Goal: Information Seeking & Learning: Learn about a topic

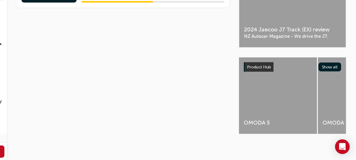
scroll to position [0, 195]
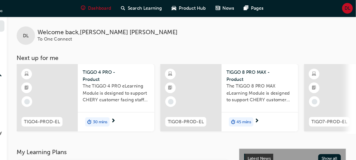
click at [144, 102] on span "30 mins" at bounding box center [143, 102] width 12 height 6
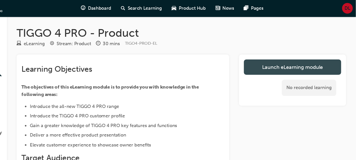
click at [284, 57] on link "Launch eLearning module" at bounding box center [303, 56] width 81 height 13
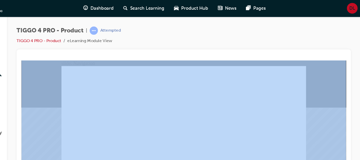
drag, startPoint x: 343, startPoint y: 39, endPoint x: 360, endPoint y: 52, distance: 21.4
click at [360, 52] on html "Your version of Internet Explorer is outdated and not supported. Please upgrade…" at bounding box center [180, 80] width 360 height 160
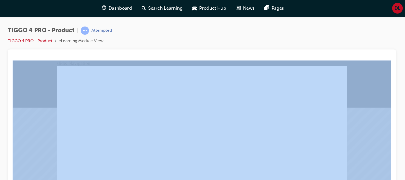
drag, startPoint x: 279, startPoint y: 2, endPoint x: 224, endPoint y: 32, distance: 62.5
click at [224, 32] on div "TIGGO 4 PRO - Product | Attempted TIGGO 4 PRO - Product eLearning Module View" at bounding box center [235, 31] width 324 height 19
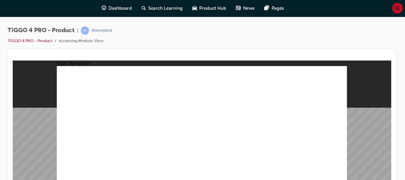
drag, startPoint x: 286, startPoint y: 107, endPoint x: 295, endPoint y: 146, distance: 40.5
click at [360, 133] on div "TIGGO 4 PRO - Product | Attempted TIGGO 4 PRO - Product eLearning Module View" at bounding box center [235, 90] width 340 height 153
drag, startPoint x: 222, startPoint y: 112, endPoint x: 216, endPoint y: 117, distance: 7.6
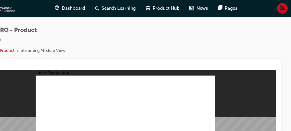
drag, startPoint x: 369, startPoint y: 1, endPoint x: 185, endPoint y: 27, distance: 185.4
click at [185, 27] on div "TIGGO 4 PRO - Product | Attempted TIGGO 4 PRO - Product eLearning Module View" at bounding box center [153, 35] width 260 height 27
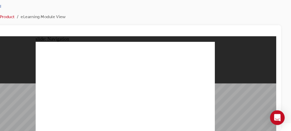
click at [232, 34] on div "TIGGO 4 PRO - Product | Attempted TIGGO 4 PRO - Product eLearning Module View" at bounding box center [153, 29] width 260 height 27
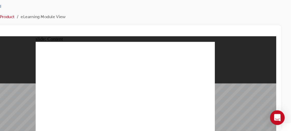
drag, startPoint x: 72, startPoint y: 79, endPoint x: 105, endPoint y: 79, distance: 32.9
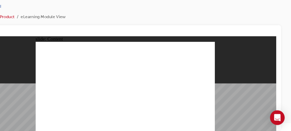
drag, startPoint x: 121, startPoint y: 97, endPoint x: 141, endPoint y: 94, distance: 19.6
drag, startPoint x: 141, startPoint y: 94, endPoint x: 143, endPoint y: 81, distance: 13.6
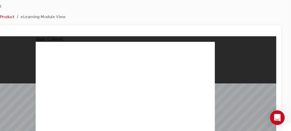
drag, startPoint x: 171, startPoint y: 112, endPoint x: 155, endPoint y: 92, distance: 25.0
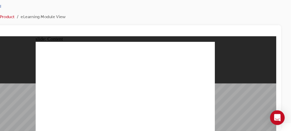
drag, startPoint x: 106, startPoint y: 94, endPoint x: 85, endPoint y: 86, distance: 23.1
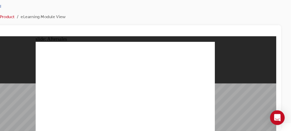
drag, startPoint x: 171, startPoint y: 111, endPoint x: 156, endPoint y: 97, distance: 19.8
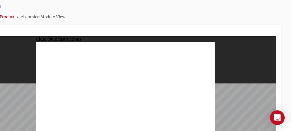
radio input "true"
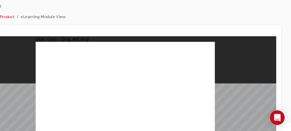
drag, startPoint x: 130, startPoint y: 64, endPoint x: 39, endPoint y: 91, distance: 94.4
drag, startPoint x: 76, startPoint y: 62, endPoint x: 79, endPoint y: 92, distance: 29.9
drag, startPoint x: 44, startPoint y: 66, endPoint x: 104, endPoint y: 94, distance: 66.3
drag, startPoint x: 100, startPoint y: 65, endPoint x: 129, endPoint y: 95, distance: 41.3
drag, startPoint x: 160, startPoint y: 64, endPoint x: 161, endPoint y: 94, distance: 30.1
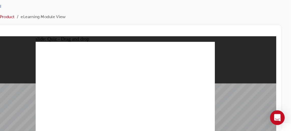
radio input "true"
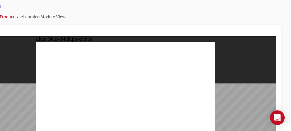
radio input "true"
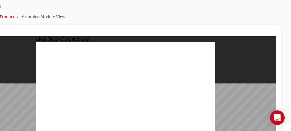
drag, startPoint x: 45, startPoint y: 67, endPoint x: 152, endPoint y: 58, distance: 107.3
drag, startPoint x: 49, startPoint y: 85, endPoint x: 120, endPoint y: 68, distance: 73.4
drag, startPoint x: 40, startPoint y: 93, endPoint x: 150, endPoint y: 71, distance: 111.9
drag, startPoint x: 81, startPoint y: 70, endPoint x: 124, endPoint y: 67, distance: 43.4
drag, startPoint x: 79, startPoint y: 77, endPoint x: 154, endPoint y: 71, distance: 75.4
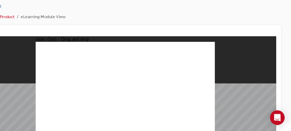
drag, startPoint x: 109, startPoint y: 71, endPoint x: 96, endPoint y: 83, distance: 18.0
radio input "true"
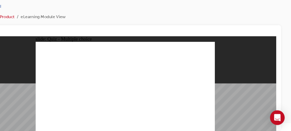
radio input "true"
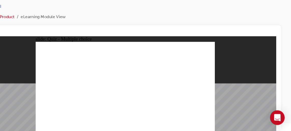
radio input "true"
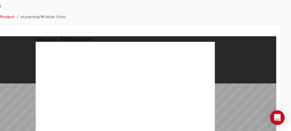
radio input "true"
drag, startPoint x: 141, startPoint y: 75, endPoint x: 77, endPoint y: 106, distance: 70.7
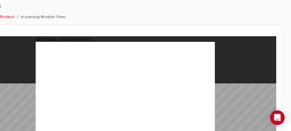
radio input "true"
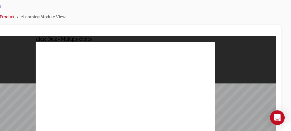
radio input "true"
drag, startPoint x: 124, startPoint y: 63, endPoint x: 35, endPoint y: 92, distance: 93.4
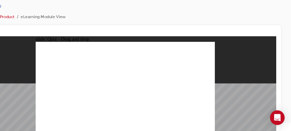
drag, startPoint x: 40, startPoint y: 65, endPoint x: 99, endPoint y: 93, distance: 65.6
drag, startPoint x: 72, startPoint y: 66, endPoint x: 71, endPoint y: 96, distance: 30.4
drag, startPoint x: 103, startPoint y: 61, endPoint x: 132, endPoint y: 91, distance: 41.5
drag, startPoint x: 160, startPoint y: 65, endPoint x: 160, endPoint y: 94, distance: 29.6
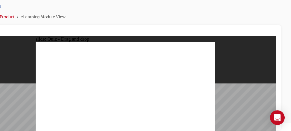
radio input "true"
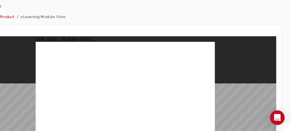
radio input "true"
drag, startPoint x: 77, startPoint y: 69, endPoint x: 124, endPoint y: 59, distance: 48.5
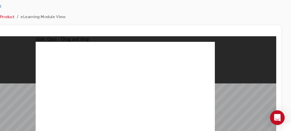
drag, startPoint x: 81, startPoint y: 75, endPoint x: 160, endPoint y: 61, distance: 80.4
drag, startPoint x: 47, startPoint y: 69, endPoint x: 145, endPoint y: 63, distance: 98.8
drag, startPoint x: 44, startPoint y: 93, endPoint x: 150, endPoint y: 69, distance: 109.2
drag, startPoint x: 46, startPoint y: 78, endPoint x: 151, endPoint y: 76, distance: 105.1
drag, startPoint x: 42, startPoint y: 87, endPoint x: 112, endPoint y: 66, distance: 73.1
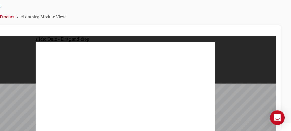
radio input "true"
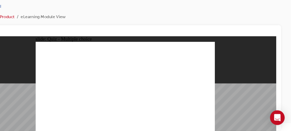
radio input "true"
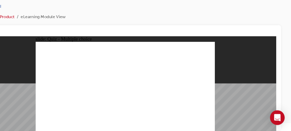
radio input "true"
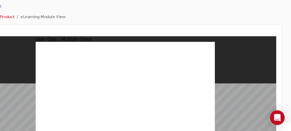
radio input "true"
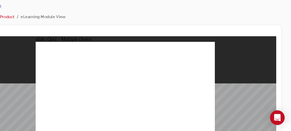
radio input "true"
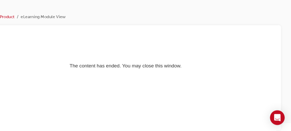
scroll to position [0, 0]
click at [54, 34] on link "TIGGO 4 PRO - Product" at bounding box center [41, 35] width 37 height 4
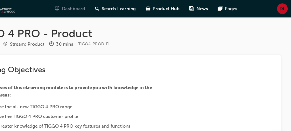
click at [105, 7] on span "Dashboard" at bounding box center [109, 7] width 19 height 6
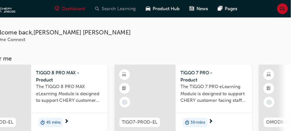
click at [148, 6] on span "Search Learning" at bounding box center [147, 7] width 29 height 6
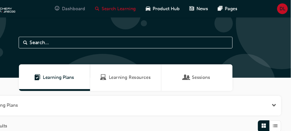
click at [98, 7] on span "guage-icon" at bounding box center [96, 7] width 4 height 6
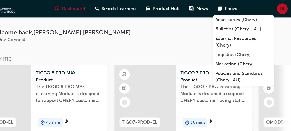
click at [286, 7] on span "DL" at bounding box center [284, 7] width 5 height 6
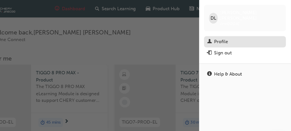
click at [238, 32] on div "Profile" at bounding box center [232, 35] width 11 height 6
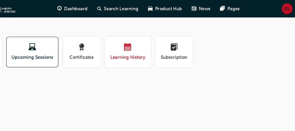
click at [154, 46] on span "Learning History" at bounding box center [155, 48] width 31 height 6
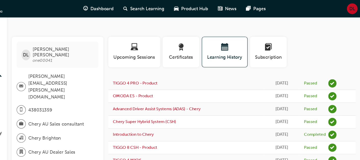
drag, startPoint x: 280, startPoint y: 0, endPoint x: 229, endPoint y: 23, distance: 55.9
click at [229, 23] on div "DL David Longano one00041 david.longano@jmgpl.com.au 438031359 Chery AU Sales c…" at bounding box center [180, 80] width 360 height 160
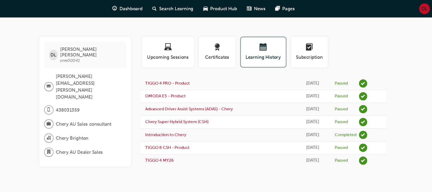
drag, startPoint x: 319, startPoint y: 0, endPoint x: 113, endPoint y: 146, distance: 251.7
click at [113, 146] on div "DL David Longano one00041 david.longano@jmgpl.com.au 438031359 Chery AU Sales c…" at bounding box center [216, 96] width 432 height 192
click at [253, 39] on span "award-icon" at bounding box center [252, 39] width 6 height 7
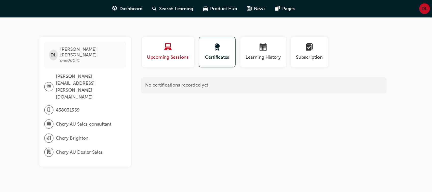
click at [209, 45] on span "Upcoming Sessions" at bounding box center [212, 48] width 36 height 6
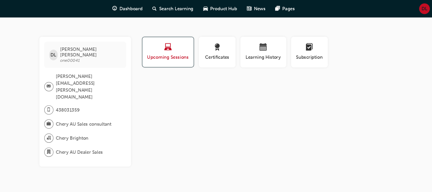
click at [209, 45] on span "Upcoming Sessions" at bounding box center [211, 48] width 35 height 6
click at [333, 36] on div "button" at bounding box center [329, 40] width 23 height 8
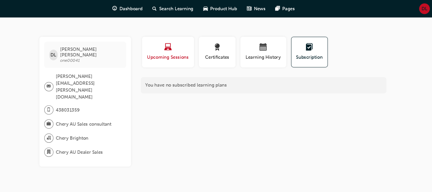
click at [208, 41] on div "button" at bounding box center [212, 40] width 36 height 8
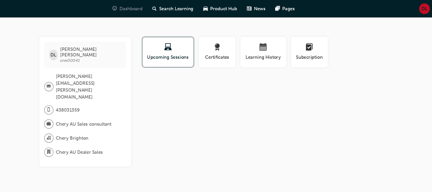
click at [182, 5] on span "Dashboard" at bounding box center [180, 7] width 19 height 6
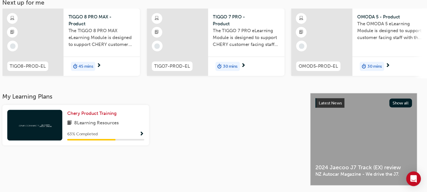
scroll to position [17, 0]
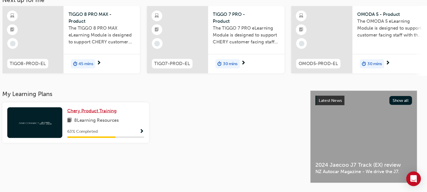
click at [160, 125] on span "Chery Product Training" at bounding box center [147, 124] width 41 height 5
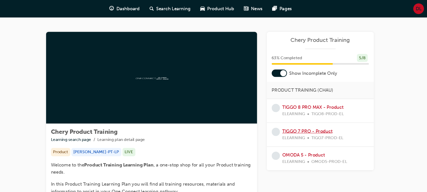
click at [339, 108] on link "TIGGO 7 PRO - Product" at bounding box center [328, 109] width 42 height 5
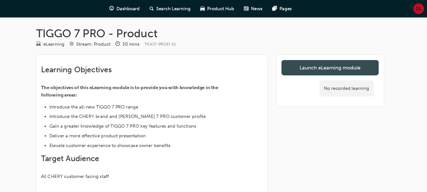
click at [360, 56] on link "Launch eLearning module" at bounding box center [346, 56] width 81 height 13
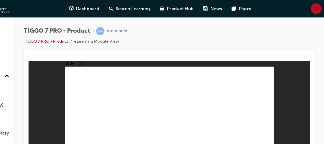
drag, startPoint x: 375, startPoint y: 1, endPoint x: 211, endPoint y: 33, distance: 167.9
click at [211, 33] on div "TIGGO 7 PRO - Product | Attempted TIGGO 7 PRO - Product eLearning Module View" at bounding box center [194, 31] width 243 height 19
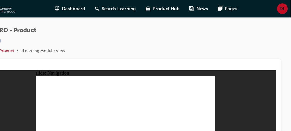
drag, startPoint x: 317, startPoint y: 1, endPoint x: 187, endPoint y: 37, distance: 135.4
click at [187, 37] on div "TIGGO 7 PRO - Product | Attempted TIGGO 7 PRO - Product eLearning Module View" at bounding box center [153, 35] width 260 height 27
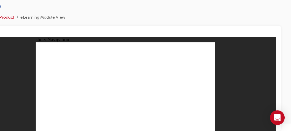
scroll to position [7, 0]
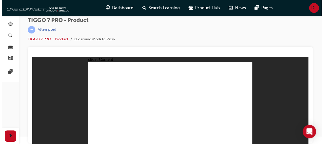
scroll to position [0, 0]
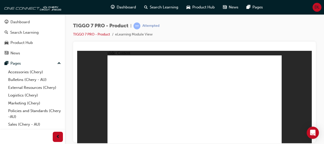
drag, startPoint x: 262, startPoint y: 2, endPoint x: 180, endPoint y: 20, distance: 84.3
click at [180, 20] on div "TIGGO 7 PRO - Product | Attempted TIGGO 7 PRO - Product eLearning Module View" at bounding box center [194, 72] width 259 height 117
drag, startPoint x: 192, startPoint y: 108, endPoint x: 190, endPoint y: 96, distance: 12.3
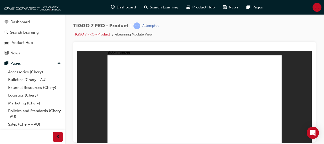
drag, startPoint x: 240, startPoint y: 70, endPoint x: 224, endPoint y: 40, distance: 34.4
click at [224, 50] on html "slide: Exterior Design EXTERIOR DESIGN • The TIGGO 7 PRO presents three main de…" at bounding box center [194, 96] width 235 height 92
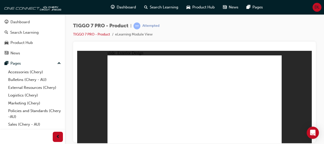
drag, startPoint x: 224, startPoint y: 40, endPoint x: 218, endPoint y: 37, distance: 6.7
click at [218, 37] on div "TIGGO 7 PRO - Product | Attempted TIGGO 7 PRO - Product eLearning Module View" at bounding box center [194, 31] width 243 height 19
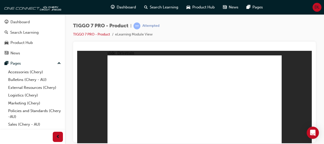
drag, startPoint x: 237, startPoint y: 61, endPoint x: 254, endPoint y: 107, distance: 49.2
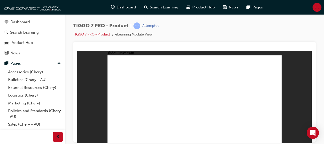
drag, startPoint x: 173, startPoint y: 74, endPoint x: 113, endPoint y: 62, distance: 60.8
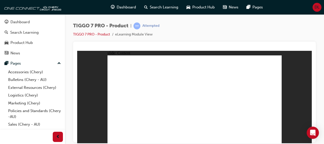
drag, startPoint x: 277, startPoint y: 60, endPoint x: 278, endPoint y: 56, distance: 3.5
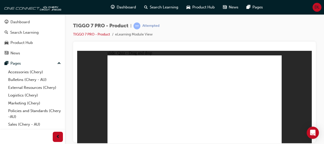
drag, startPoint x: 211, startPoint y: 80, endPoint x: 234, endPoint y: 103, distance: 32.3
drag, startPoint x: 247, startPoint y: 82, endPoint x: 197, endPoint y: 104, distance: 54.4
drag, startPoint x: 194, startPoint y: 62, endPoint x: 269, endPoint y: 103, distance: 85.5
drag, startPoint x: 223, startPoint y: 60, endPoint x: 127, endPoint y: 95, distance: 102.0
drag, startPoint x: 256, startPoint y: 62, endPoint x: 152, endPoint y: 104, distance: 111.7
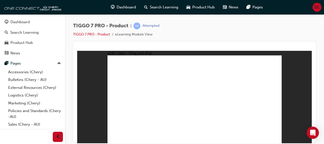
drag, startPoint x: 197, startPoint y: 71, endPoint x: 137, endPoint y: 103, distance: 67.5
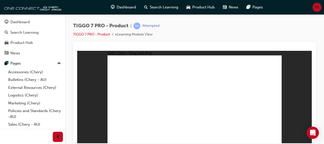
drag, startPoint x: 228, startPoint y: 72, endPoint x: 129, endPoint y: 112, distance: 107.1
drag, startPoint x: 268, startPoint y: 74, endPoint x: 209, endPoint y: 112, distance: 70.5
drag, startPoint x: 230, startPoint y: 63, endPoint x: 149, endPoint y: 114, distance: 95.9
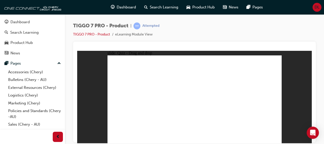
drag, startPoint x: 228, startPoint y: 70, endPoint x: 148, endPoint y: 111, distance: 90.1
drag, startPoint x: 266, startPoint y: 61, endPoint x: 159, endPoint y: 108, distance: 117.0
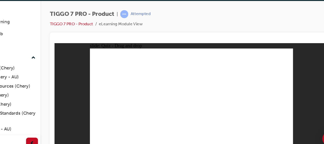
drag, startPoint x: 171, startPoint y: 54, endPoint x: 185, endPoint y: 102, distance: 49.8
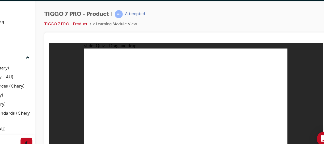
drag, startPoint x: 184, startPoint y: 53, endPoint x: 185, endPoint y: 99, distance: 46.4
drag, startPoint x: 236, startPoint y: 64, endPoint x: 201, endPoint y: 105, distance: 54.2
drag, startPoint x: 198, startPoint y: 70, endPoint x: 208, endPoint y: 104, distance: 35.2
drag, startPoint x: 222, startPoint y: 70, endPoint x: 150, endPoint y: 102, distance: 78.1
drag, startPoint x: 183, startPoint y: 61, endPoint x: 173, endPoint y: 109, distance: 48.8
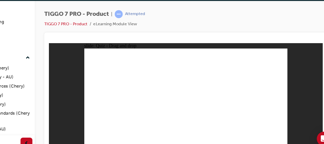
drag, startPoint x: 161, startPoint y: 61, endPoint x: 99, endPoint y: 107, distance: 77.2
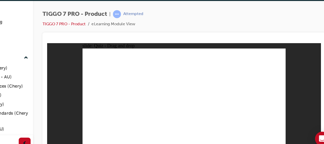
drag, startPoint x: 221, startPoint y: 54, endPoint x: 115, endPoint y: 106, distance: 117.8
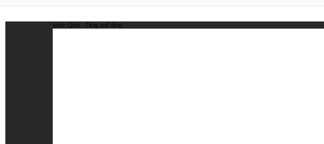
drag, startPoint x: 139, startPoint y: 48, endPoint x: 143, endPoint y: 82, distance: 33.9
drag, startPoint x: 178, startPoint y: 41, endPoint x: 161, endPoint y: 86, distance: 47.8
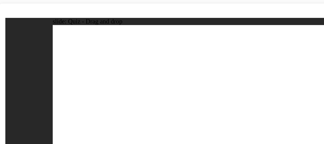
drag, startPoint x: 127, startPoint y: 38, endPoint x: 88, endPoint y: 66, distance: 48.6
drag, startPoint x: 154, startPoint y: 38, endPoint x: 93, endPoint y: 67, distance: 67.5
drag, startPoint x: 196, startPoint y: 37, endPoint x: 159, endPoint y: 70, distance: 48.9
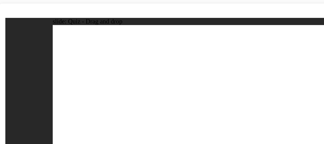
radio input "true"
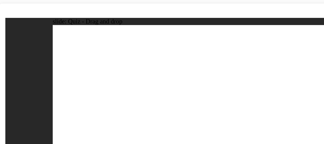
drag, startPoint x: 147, startPoint y: 41, endPoint x: 138, endPoint y: 85, distance: 44.5
drag, startPoint x: 155, startPoint y: 36, endPoint x: 155, endPoint y: 80, distance: 43.9
drag, startPoint x: 127, startPoint y: 29, endPoint x: 85, endPoint y: 75, distance: 62.7
drag, startPoint x: 118, startPoint y: 30, endPoint x: 65, endPoint y: 89, distance: 79.8
drag, startPoint x: 128, startPoint y: 31, endPoint x: 127, endPoint y: 82, distance: 51.3
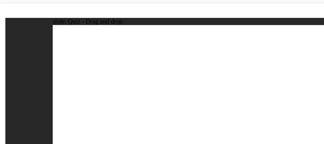
drag, startPoint x: 127, startPoint y: 82, endPoint x: 121, endPoint y: 79, distance: 6.6
drag, startPoint x: 121, startPoint y: 79, endPoint x: 73, endPoint y: 84, distance: 49.0
drag, startPoint x: 132, startPoint y: 29, endPoint x: 155, endPoint y: 84, distance: 59.8
drag, startPoint x: 134, startPoint y: 35, endPoint x: 158, endPoint y: 80, distance: 50.3
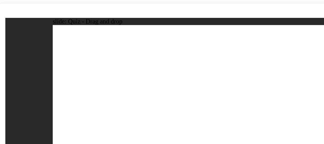
drag, startPoint x: 156, startPoint y: 31, endPoint x: 144, endPoint y: 87, distance: 57.4
drag, startPoint x: 189, startPoint y: 30, endPoint x: 62, endPoint y: 79, distance: 136.1
drag, startPoint x: 186, startPoint y: 30, endPoint x: 150, endPoint y: 81, distance: 62.0
drag, startPoint x: 185, startPoint y: 34, endPoint x: 65, endPoint y: 83, distance: 130.2
drag, startPoint x: 182, startPoint y: 36, endPoint x: 138, endPoint y: 92, distance: 70.7
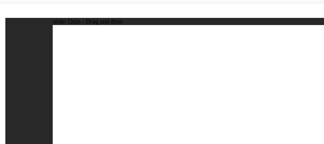
radio input "true"
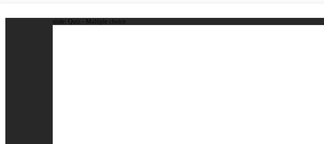
drag, startPoint x: 113, startPoint y: 33, endPoint x: 154, endPoint y: 69, distance: 54.9
drag, startPoint x: 141, startPoint y: 45, endPoint x: 129, endPoint y: 69, distance: 26.7
drag, startPoint x: 176, startPoint y: 50, endPoint x: 196, endPoint y: 67, distance: 26.4
drag, startPoint x: 194, startPoint y: 29, endPoint x: 116, endPoint y: 45, distance: 79.5
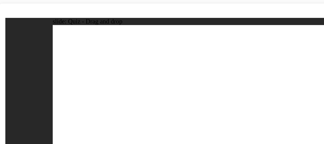
drag, startPoint x: 150, startPoint y: 31, endPoint x: 95, endPoint y: 68, distance: 66.6
drag, startPoint x: 185, startPoint y: 32, endPoint x: 52, endPoint y: 70, distance: 138.4
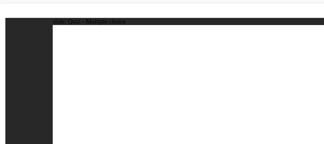
radio input "true"
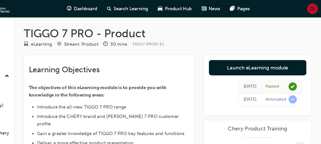
click at [312, 8] on span "DL" at bounding box center [313, 7] width 5 height 6
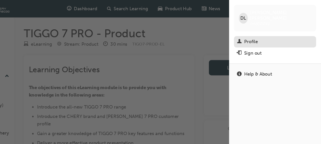
click at [273, 32] on div "Profile" at bounding box center [282, 35] width 63 height 6
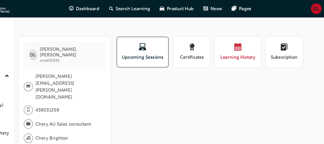
click at [250, 47] on span "Learning History" at bounding box center [252, 48] width 31 height 6
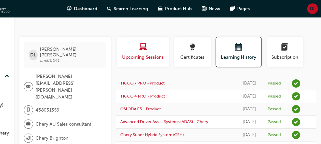
click at [170, 45] on span "Upcoming Sessions" at bounding box center [173, 48] width 36 height 6
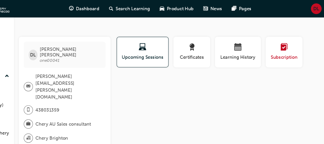
click at [283, 40] on div "button" at bounding box center [290, 40] width 23 height 8
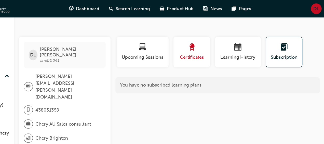
click at [222, 43] on div "button" at bounding box center [213, 40] width 23 height 8
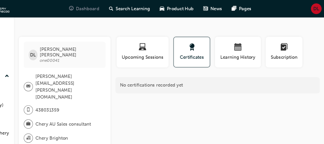
click at [126, 7] on span "Dashboard" at bounding box center [126, 7] width 19 height 6
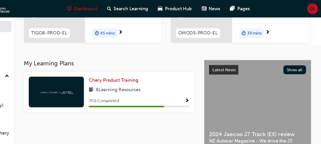
scroll to position [71, 0]
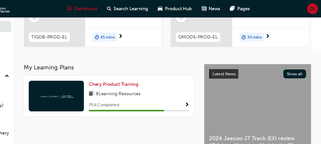
click at [210, 86] on span "Show Progress" at bounding box center [209, 87] width 4 height 5
